Goal: Task Accomplishment & Management: Manage account settings

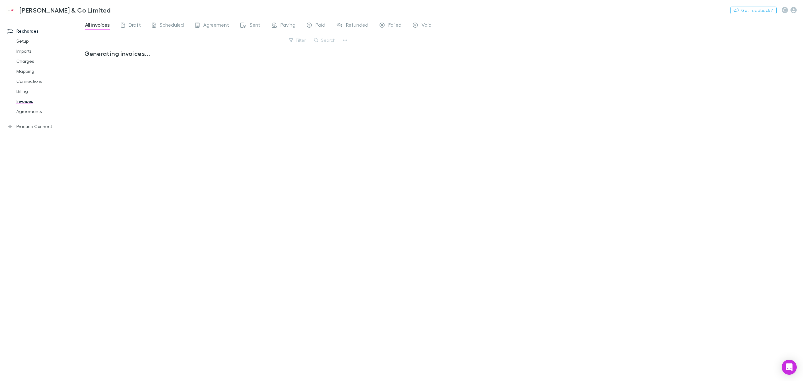
click at [24, 53] on link "Imports" at bounding box center [49, 51] width 79 height 10
click at [22, 43] on link "Setup" at bounding box center [49, 41] width 79 height 10
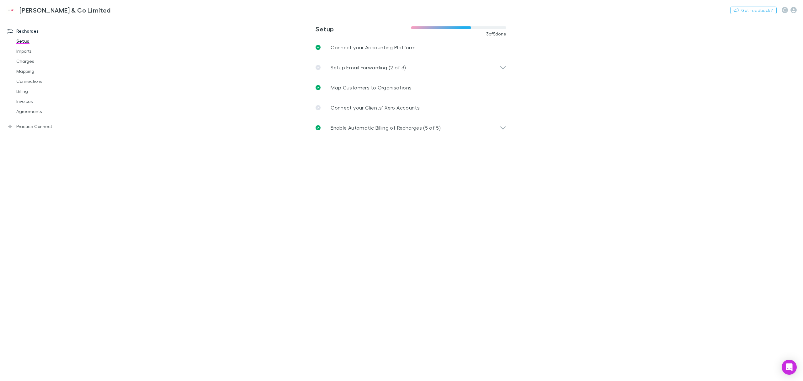
click at [32, 73] on link "Mapping" at bounding box center [49, 71] width 79 height 10
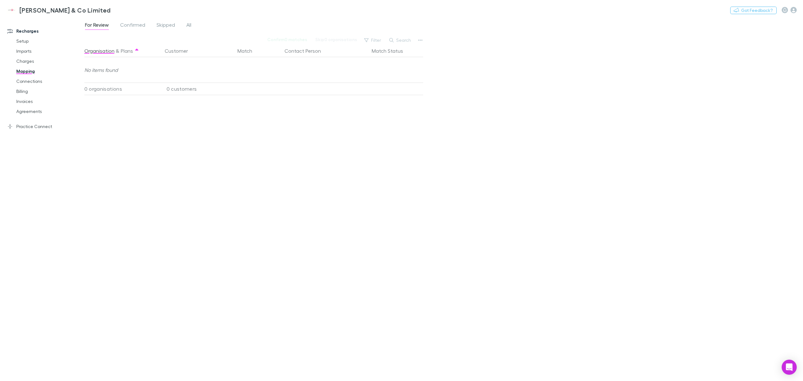
click at [138, 28] on span "Confirmed" at bounding box center [132, 26] width 25 height 8
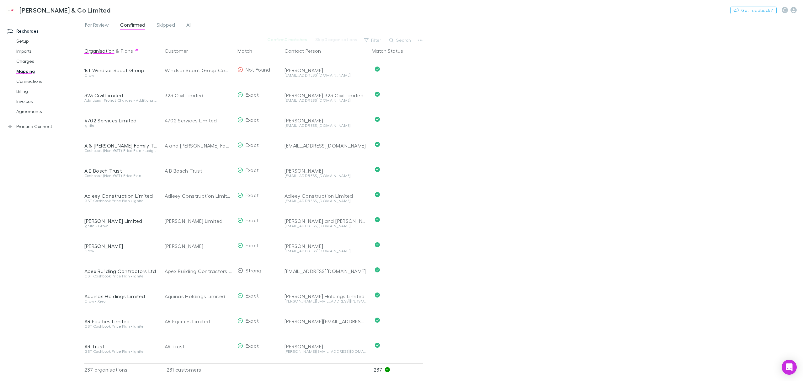
click at [162, 26] on span "Skipped" at bounding box center [165, 26] width 19 height 8
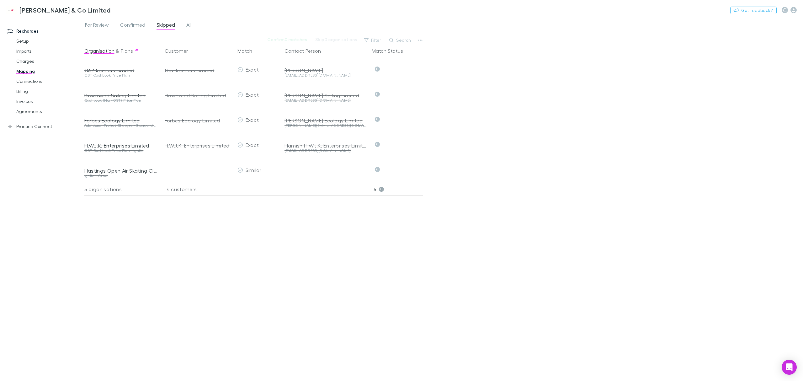
click at [181, 24] on div "For Review Confirmed Skipped All" at bounding box center [140, 26] width 113 height 10
click at [186, 25] on link "All" at bounding box center [189, 26] width 6 height 10
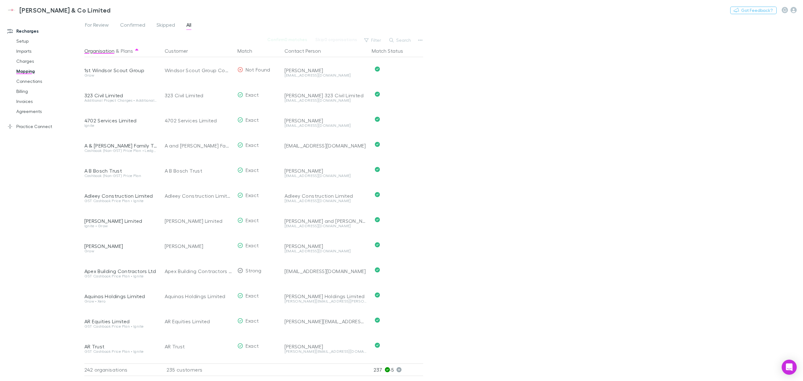
click at [102, 30] on link "For Review" at bounding box center [96, 26] width 25 height 10
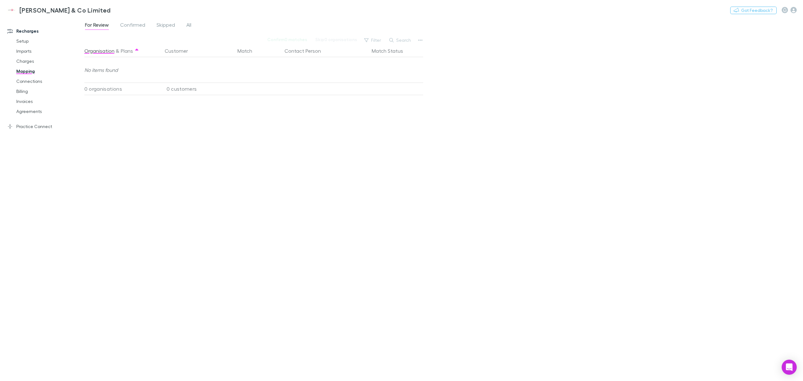
click at [133, 28] on span "Confirmed" at bounding box center [132, 26] width 25 height 8
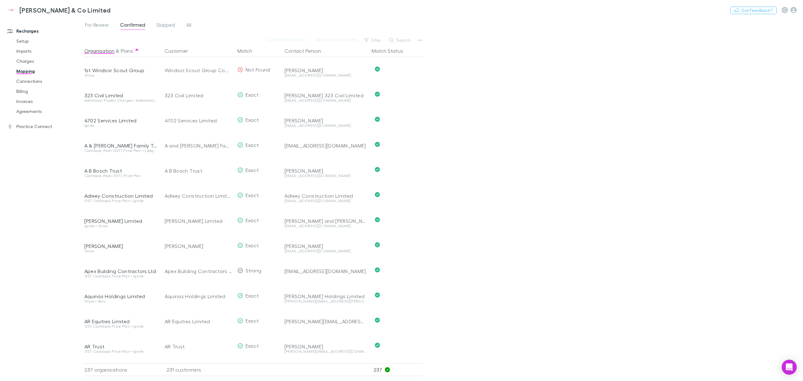
click at [30, 81] on link "Connections" at bounding box center [49, 81] width 79 height 10
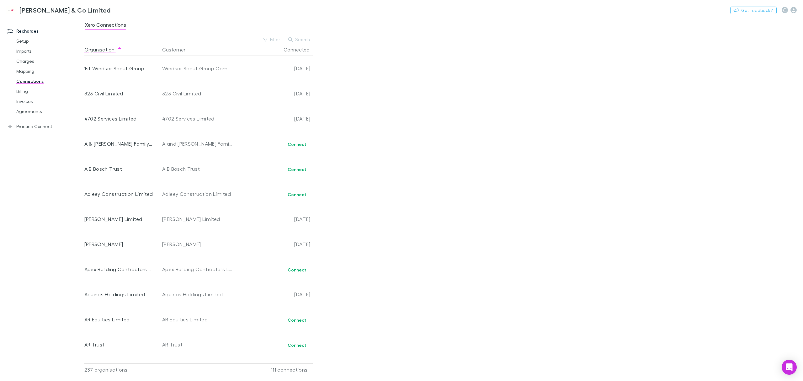
click at [291, 39] on icon "button" at bounding box center [290, 39] width 4 height 4
type input "*"
type input "**"
click at [29, 111] on link "Agreements" at bounding box center [49, 111] width 79 height 10
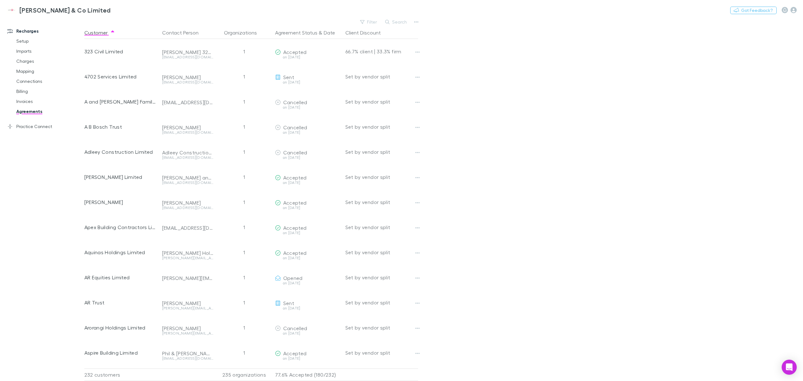
click at [394, 20] on button "Search" at bounding box center [396, 22] width 29 height 8
type input "*"
click at [29, 53] on link "Imports" at bounding box center [49, 51] width 79 height 10
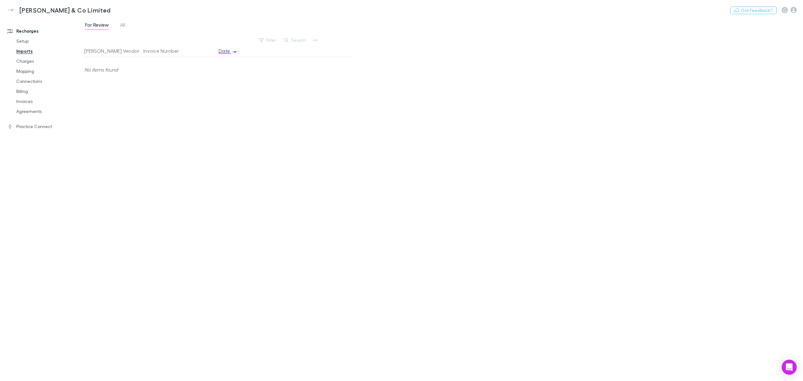
click at [120, 26] on span "All" at bounding box center [122, 26] width 5 height 8
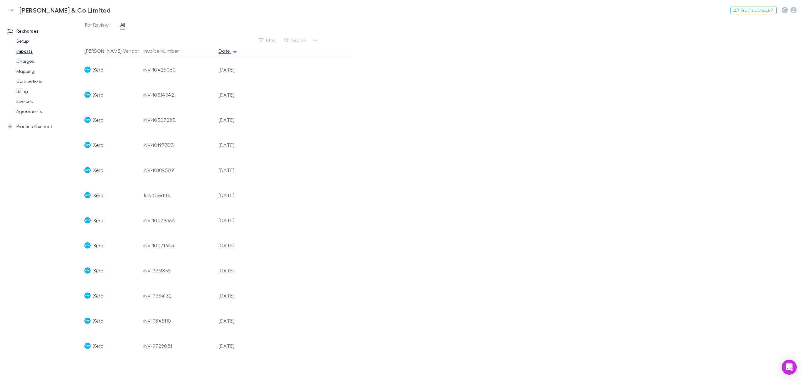
click at [113, 71] on div "Xero" at bounding box center [111, 69] width 54 height 25
click at [93, 72] on span "Xero" at bounding box center [98, 69] width 10 height 25
drag, startPoint x: 93, startPoint y: 72, endPoint x: 205, endPoint y: 71, distance: 112.0
click at [205, 71] on div "Xero INV-10425060 [DATE]" at bounding box center [215, 69] width 263 height 25
click at [207, 71] on div "INV-10425060" at bounding box center [178, 69] width 70 height 25
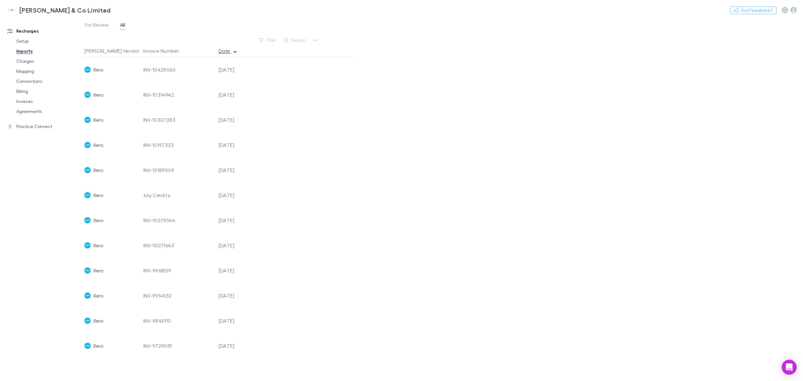
click at [31, 61] on link "Charges" at bounding box center [49, 61] width 79 height 10
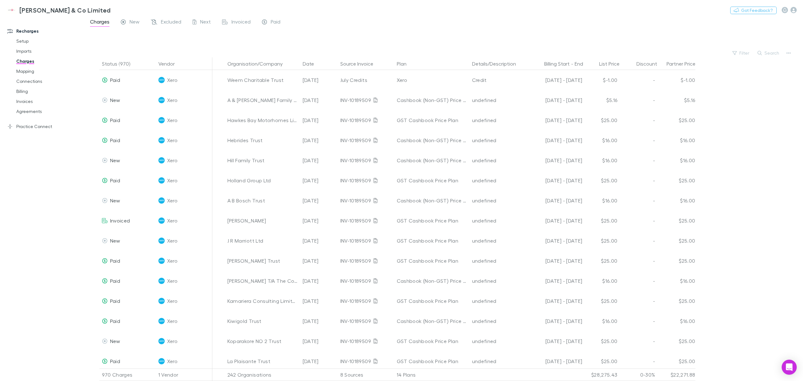
click at [38, 105] on link "Invoices" at bounding box center [49, 101] width 79 height 10
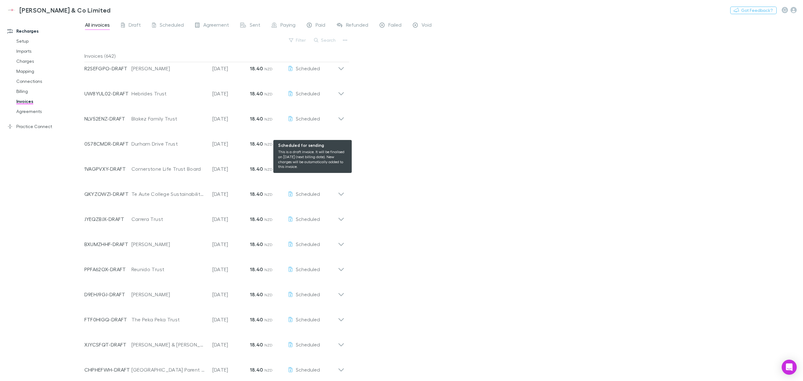
scroll to position [741, 0]
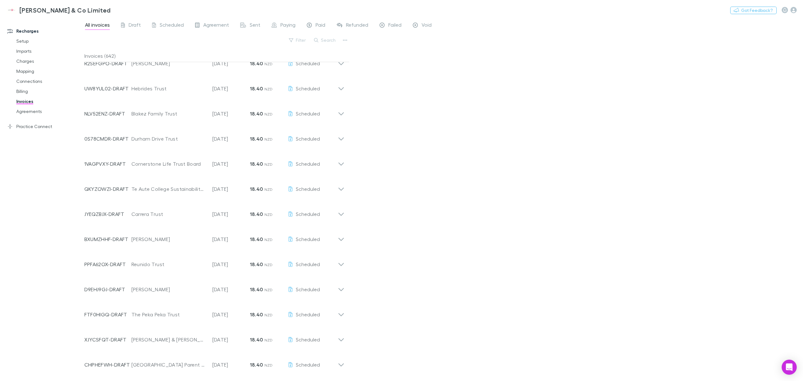
click at [427, 187] on div "All invoices Draft Scheduled Agreement Sent Paying Paid Refunded Failed Void Fi…" at bounding box center [443, 199] width 718 height 363
